Goal: Find specific page/section: Find specific page/section

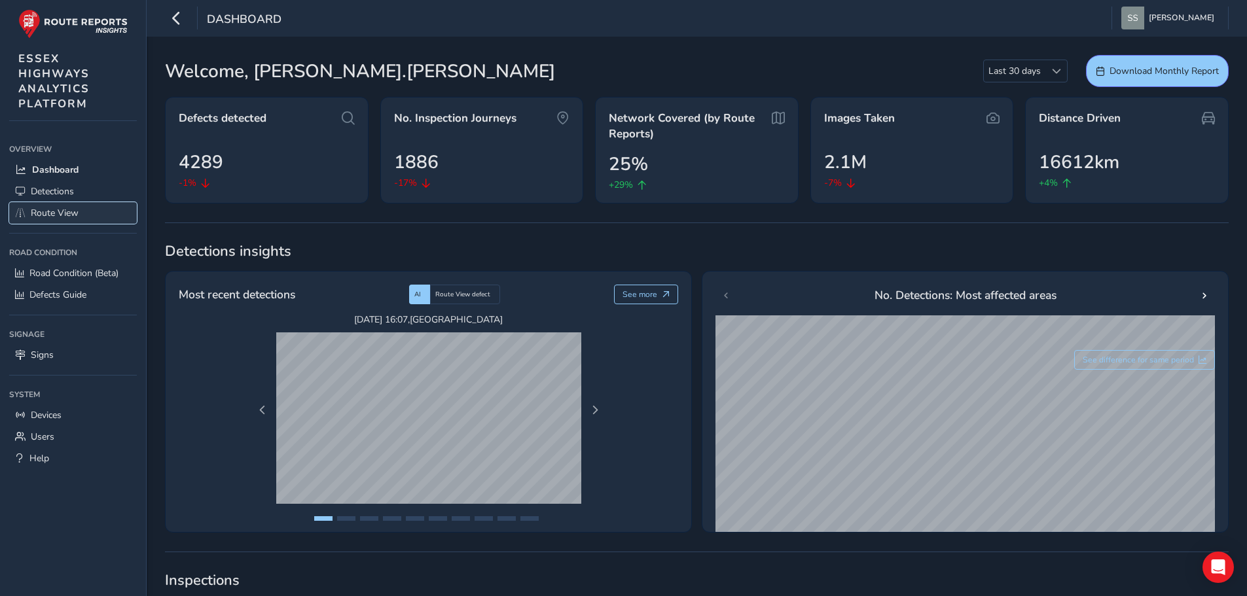
click at [37, 218] on span "Route View" at bounding box center [55, 213] width 48 height 12
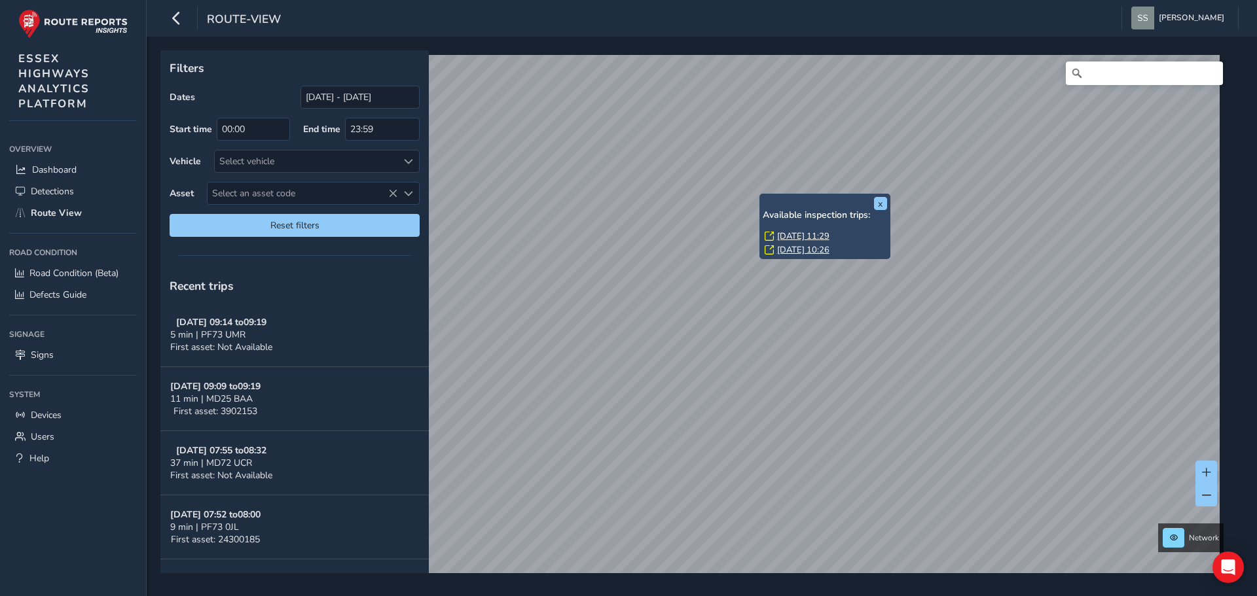
click at [761, 196] on div "x Available inspection trips: [DATE] 11:29 [DATE] 10:26" at bounding box center [824, 226] width 131 height 65
click at [803, 231] on link "[DATE] 11:29" at bounding box center [803, 236] width 52 height 12
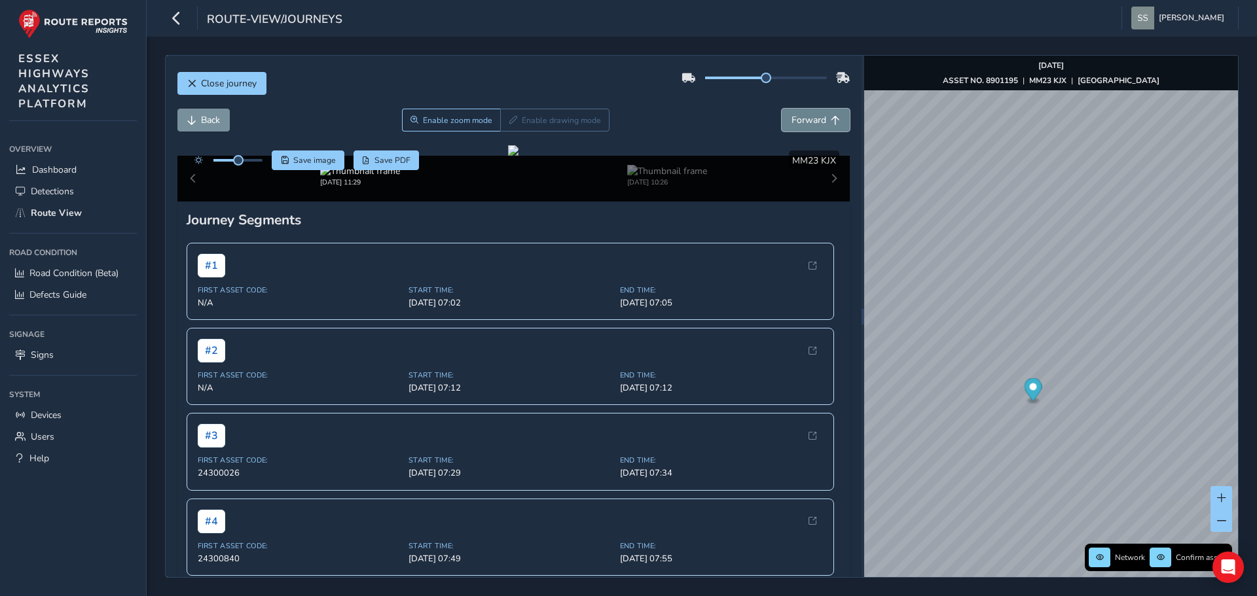
click at [801, 120] on span "Forward" at bounding box center [808, 120] width 35 height 12
click at [195, 202] on div "[DATE] 11:29 [DATE] 10:26" at bounding box center [513, 179] width 673 height 46
click at [190, 202] on div "[DATE] 11:29 [DATE] 10:26" at bounding box center [513, 179] width 673 height 46
click at [377, 177] on img at bounding box center [360, 171] width 80 height 12
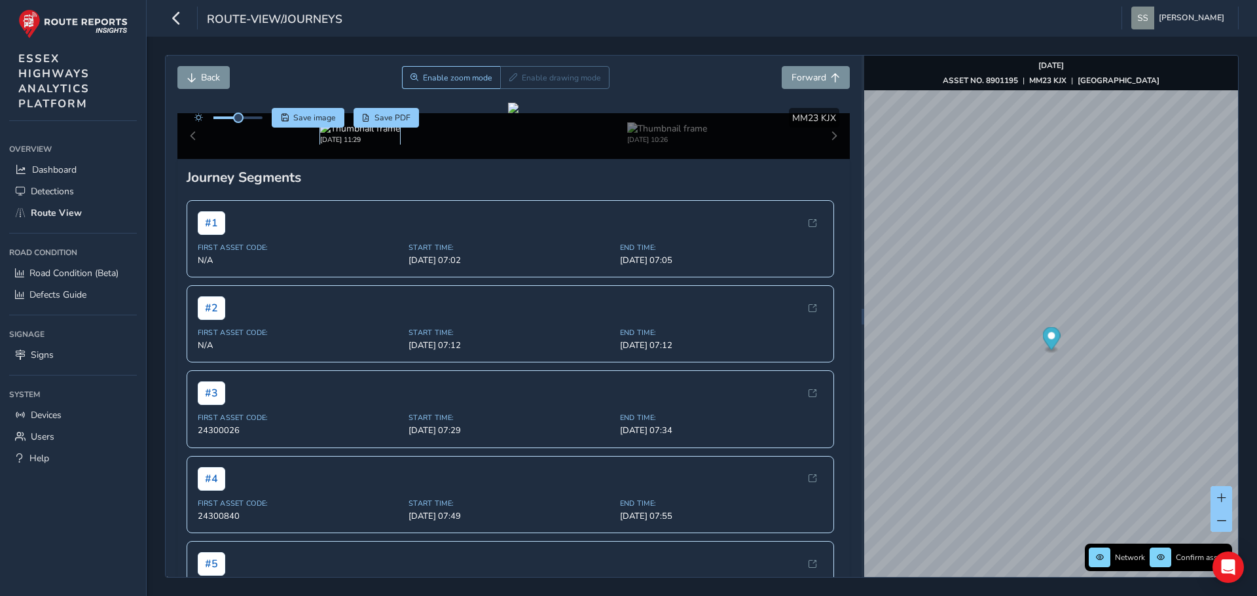
scroll to position [65, 0]
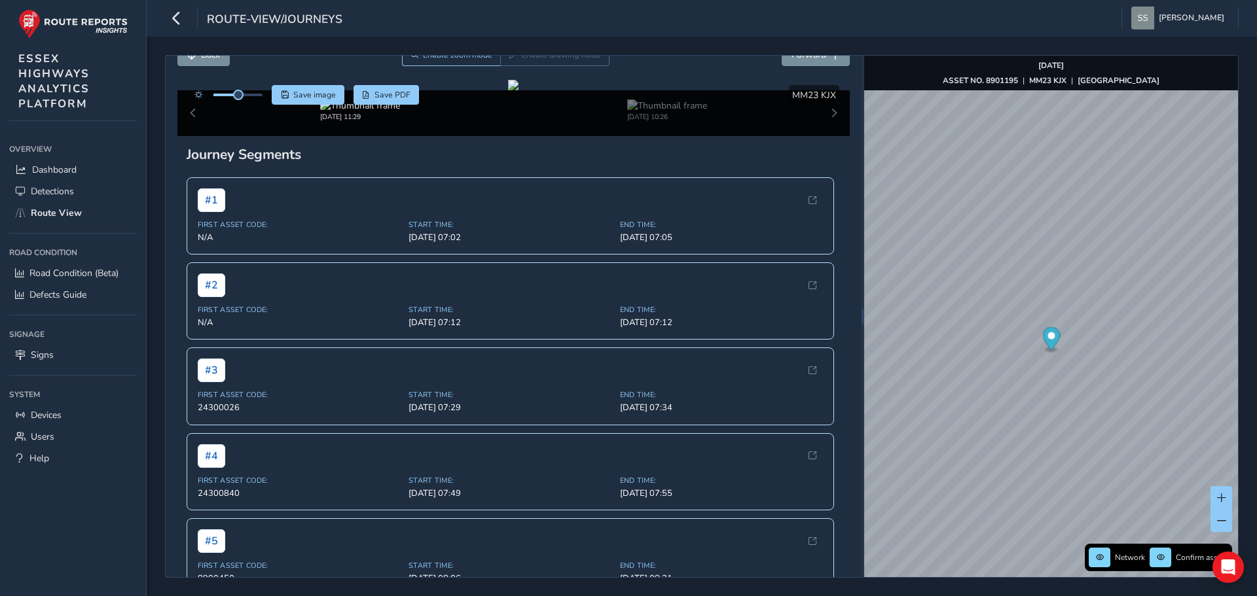
click at [191, 136] on div "[DATE] 11:29 [DATE] 10:26" at bounding box center [513, 113] width 673 height 46
click at [664, 112] on img at bounding box center [667, 106] width 80 height 12
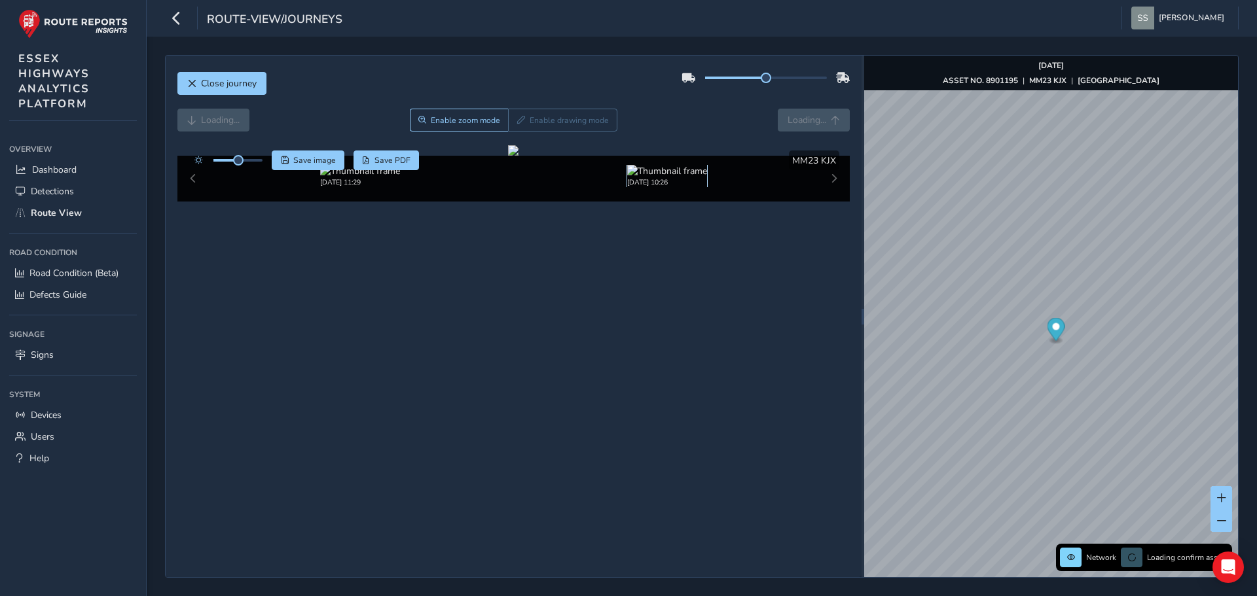
scroll to position [22, 0]
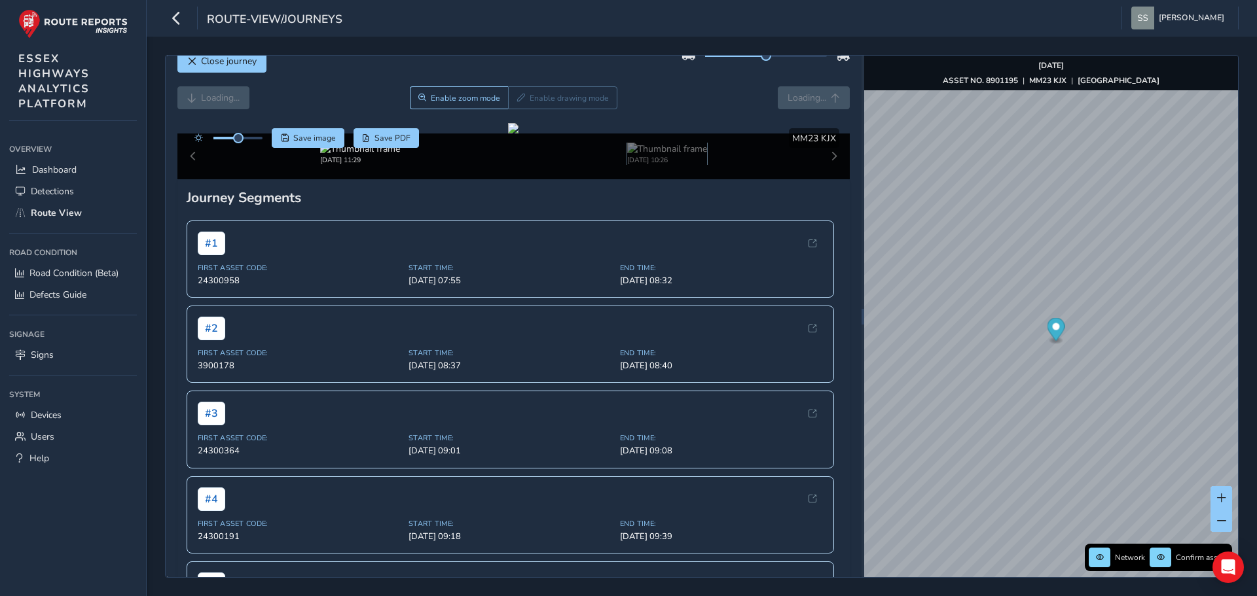
scroll to position [65, 0]
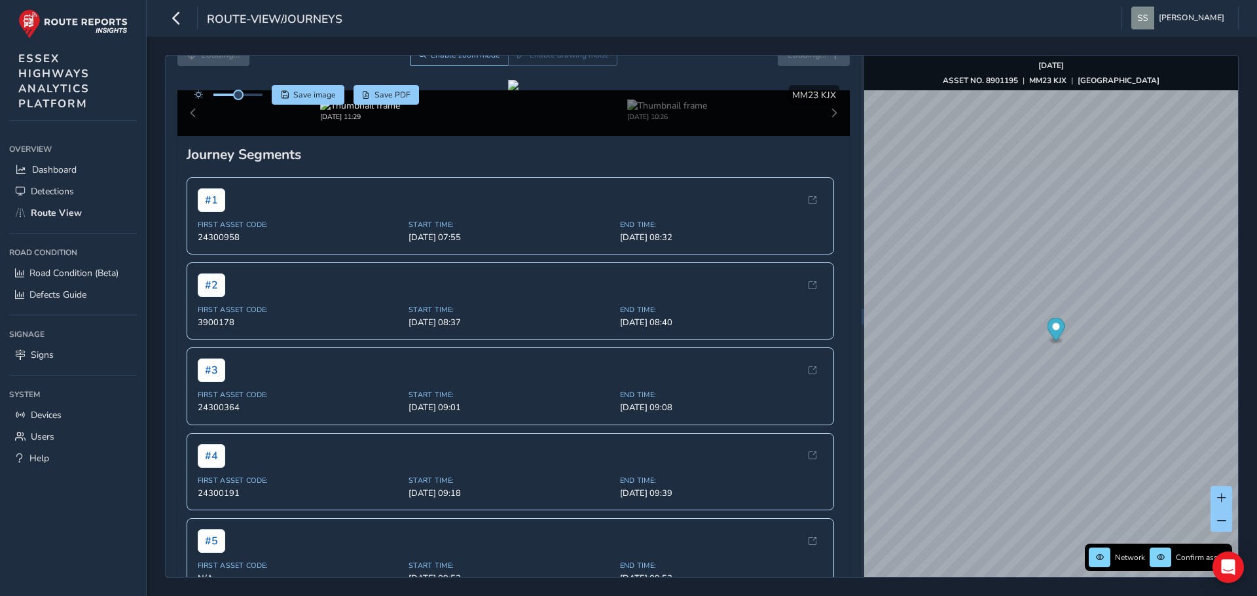
click at [824, 136] on div "[DATE] 11:29 [DATE] 10:26" at bounding box center [513, 113] width 673 height 46
click at [657, 112] on img at bounding box center [667, 106] width 80 height 12
click at [338, 112] on img at bounding box center [360, 106] width 80 height 12
click at [647, 112] on img at bounding box center [667, 106] width 80 height 12
